Goal: Book appointment/travel/reservation

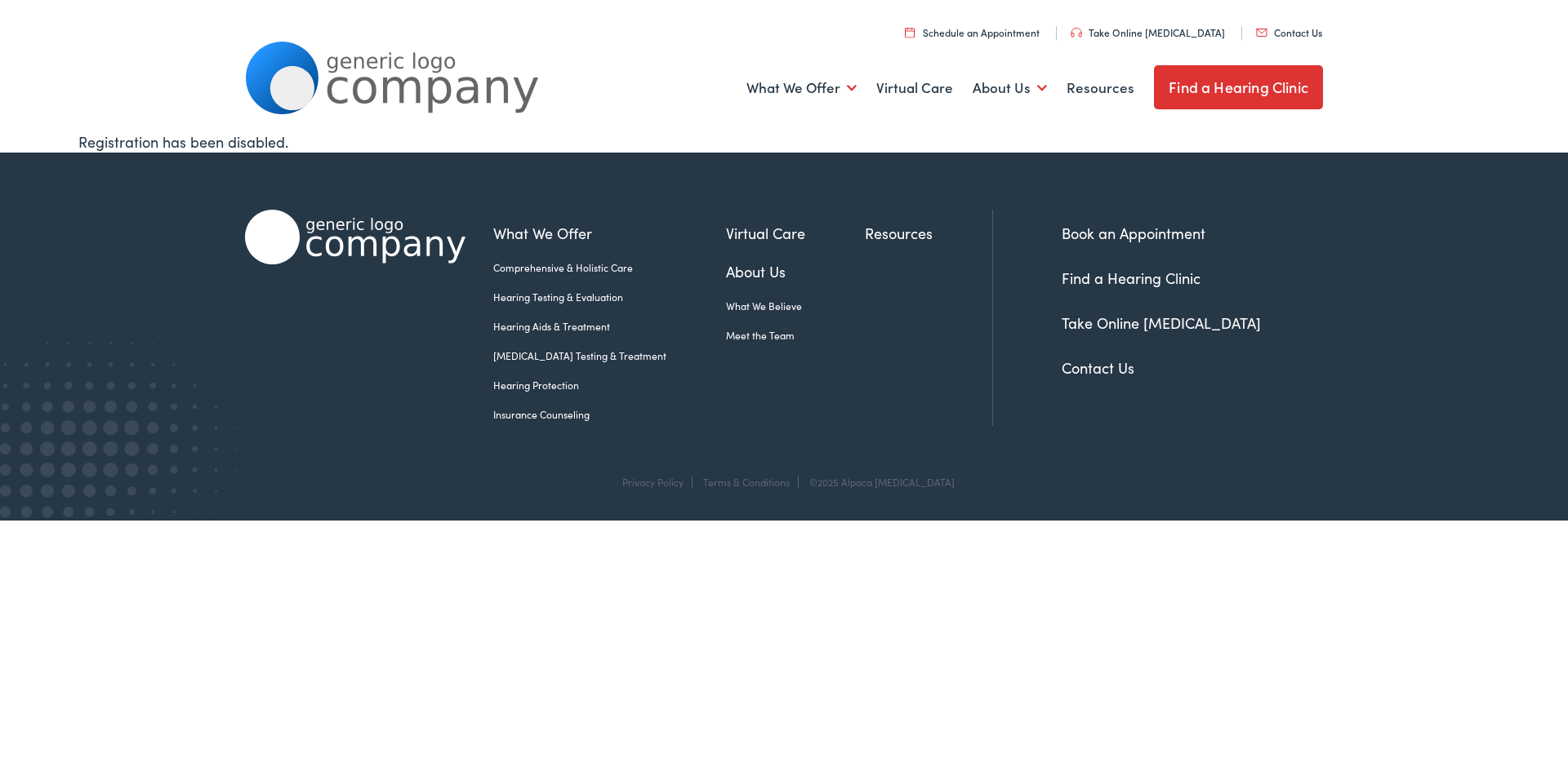
click at [1128, 230] on link "Book an Appointment" at bounding box center [1133, 233] width 143 height 20
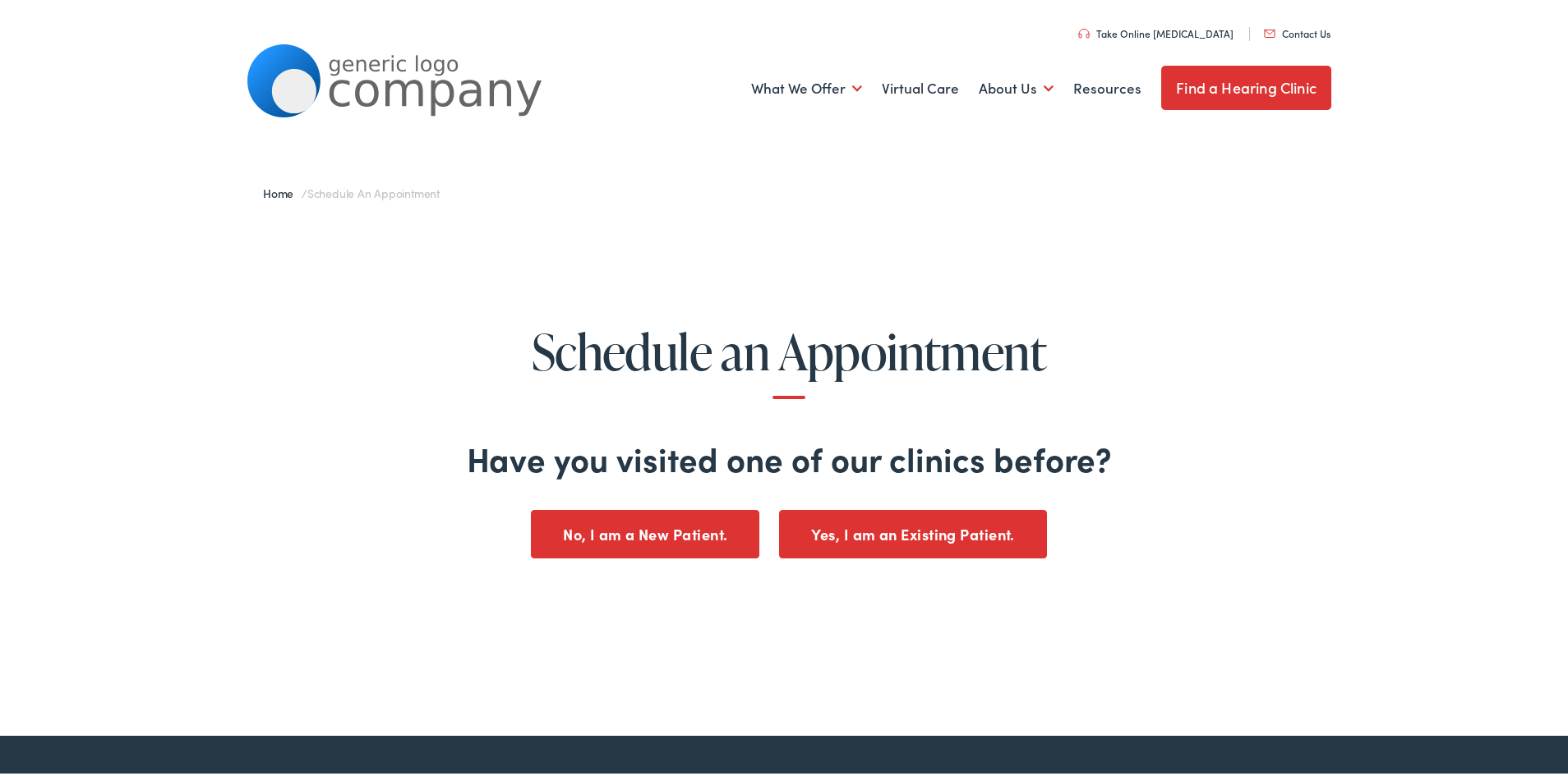
click at [1135, 30] on link "Take Online [MEDICAL_DATA]" at bounding box center [1156, 30] width 155 height 14
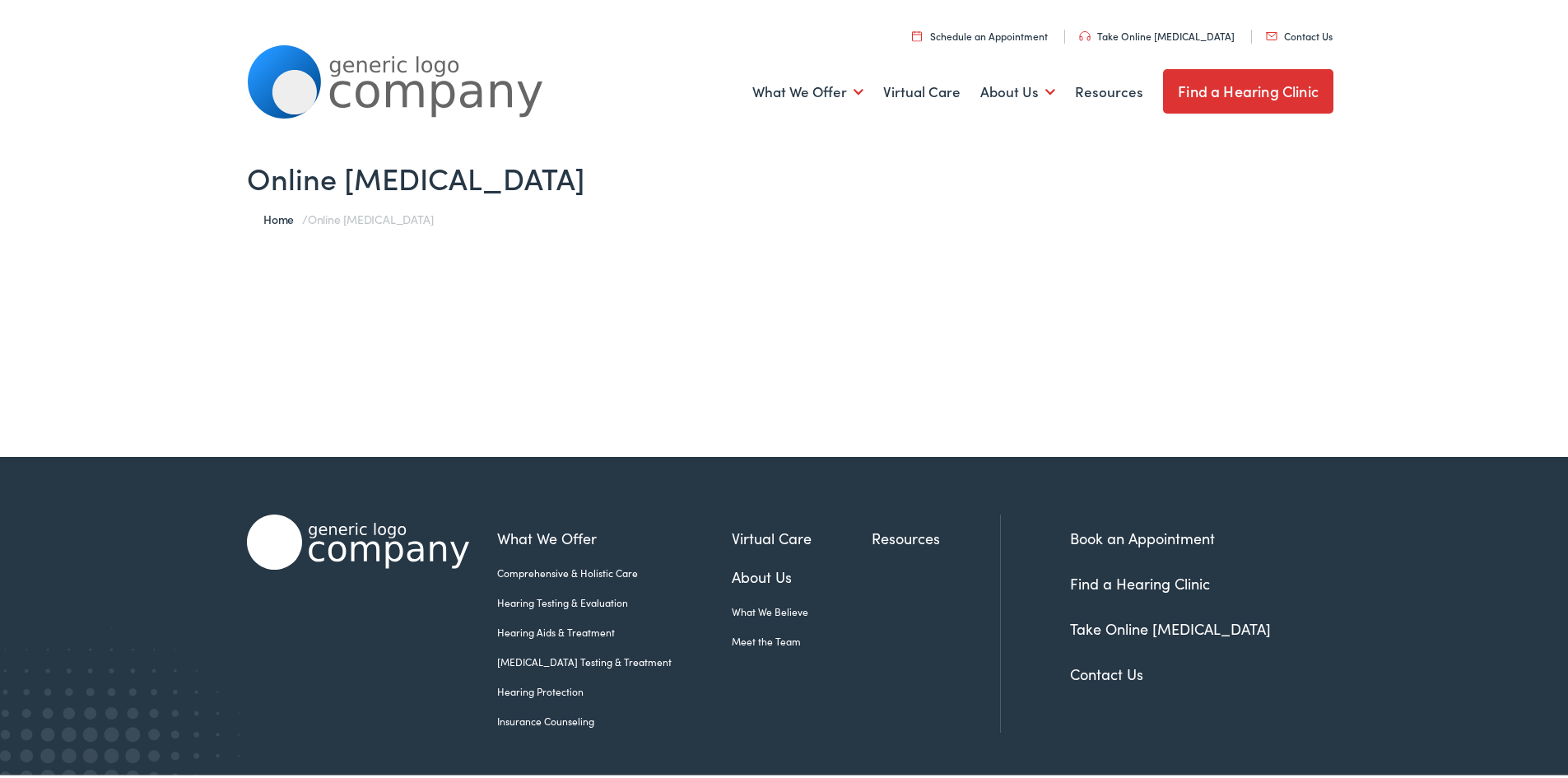
click at [1037, 31] on link "Schedule an Appointment" at bounding box center [980, 32] width 136 height 14
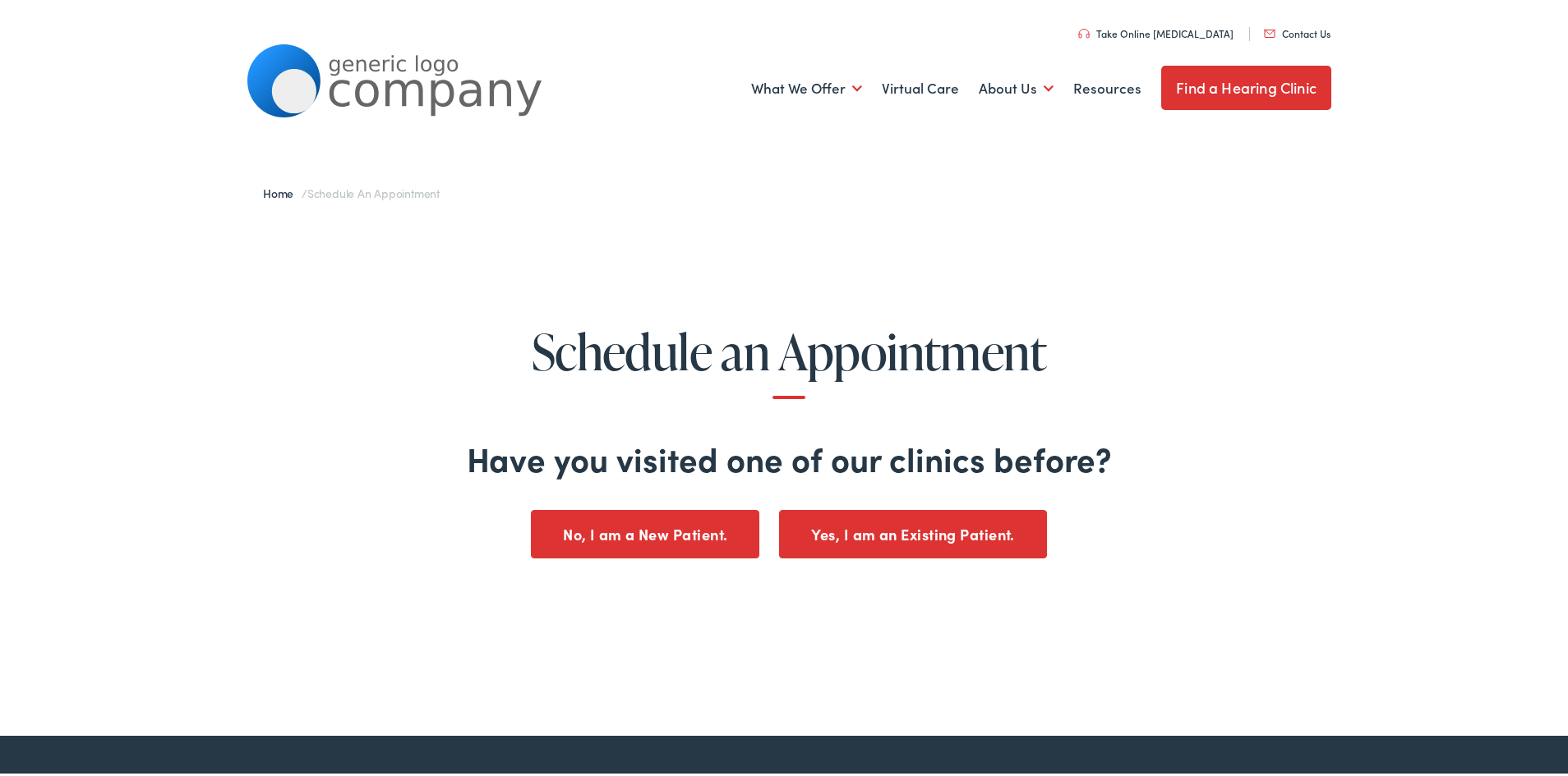
click at [684, 526] on button "No, I am a New Patient." at bounding box center [645, 532] width 229 height 49
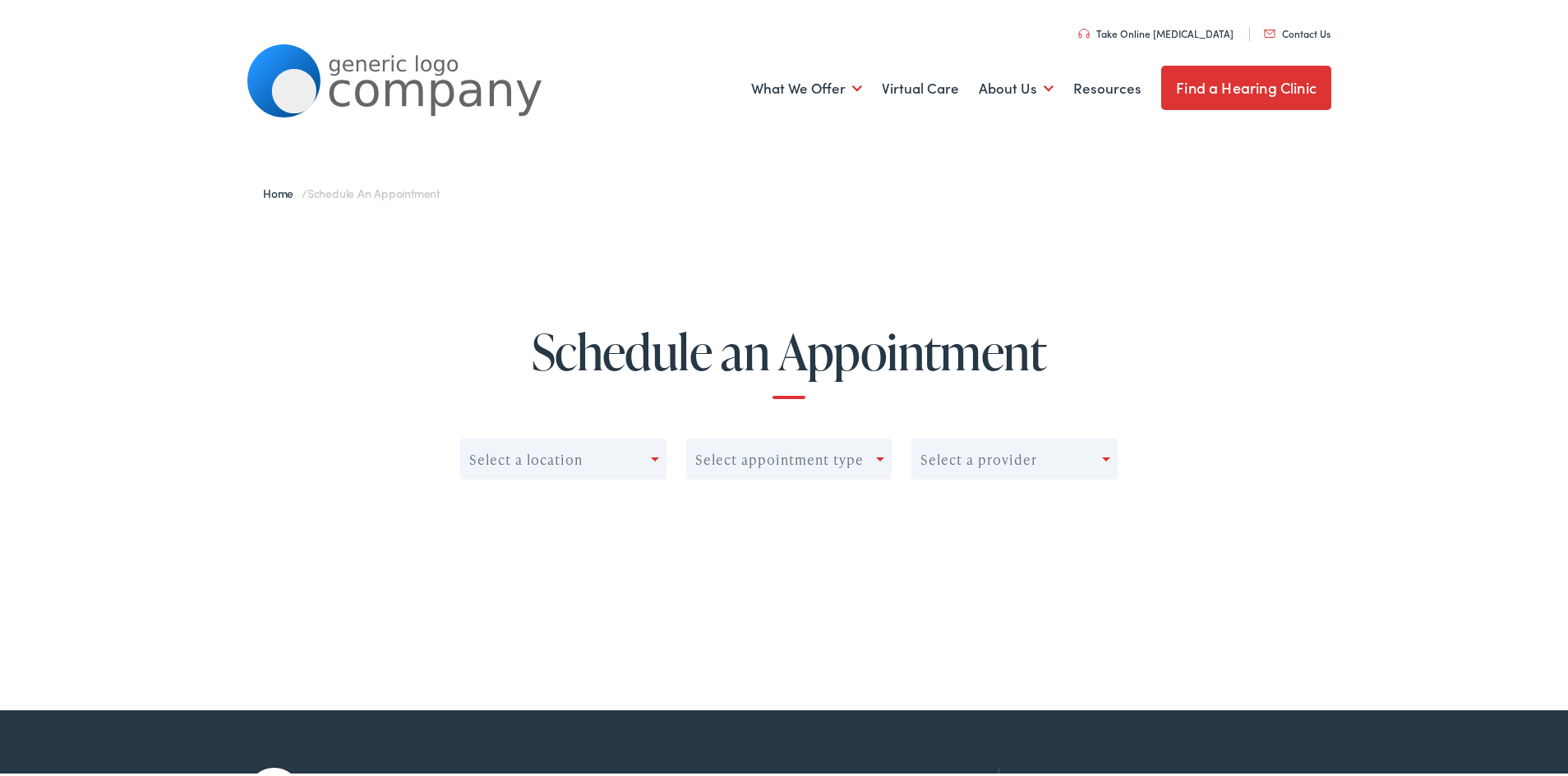
click at [652, 463] on div at bounding box center [659, 456] width 15 height 23
click at [651, 457] on span at bounding box center [655, 457] width 8 height 4
click at [876, 456] on span at bounding box center [880, 457] width 8 height 4
